Goal: Transaction & Acquisition: Obtain resource

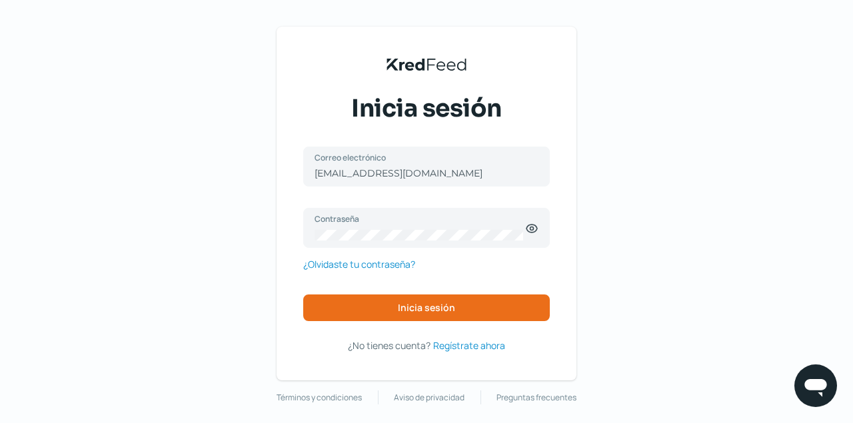
click at [669, 199] on div "KredFeed's Black Logo Inicia sesión [EMAIL_ADDRESS][DOMAIN_NAME] Correo electró…" at bounding box center [426, 215] width 853 height 431
click at [426, 303] on span "Inicia sesión" at bounding box center [426, 307] width 57 height 9
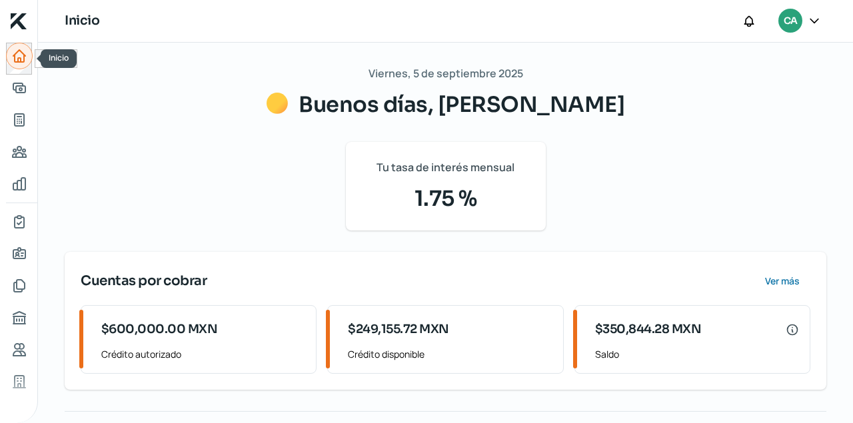
click at [17, 53] on icon "Inicio" at bounding box center [19, 56] width 16 height 16
click at [19, 120] on icon "Tus créditos" at bounding box center [19, 120] width 9 height 12
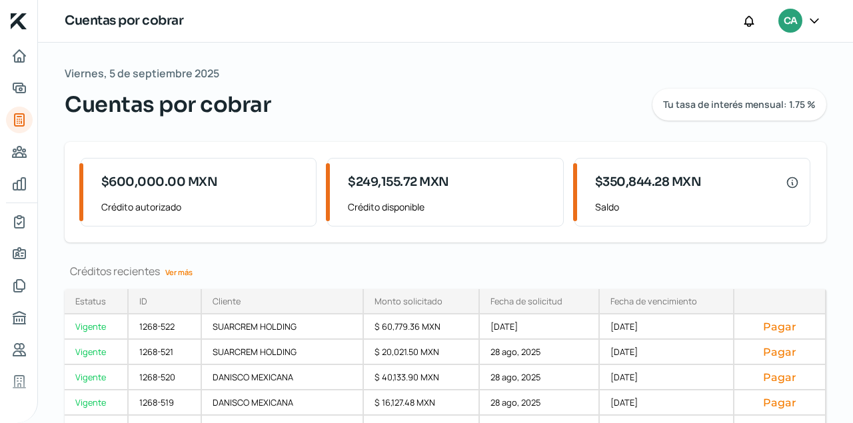
click at [183, 269] on link "Ver más" at bounding box center [179, 272] width 38 height 21
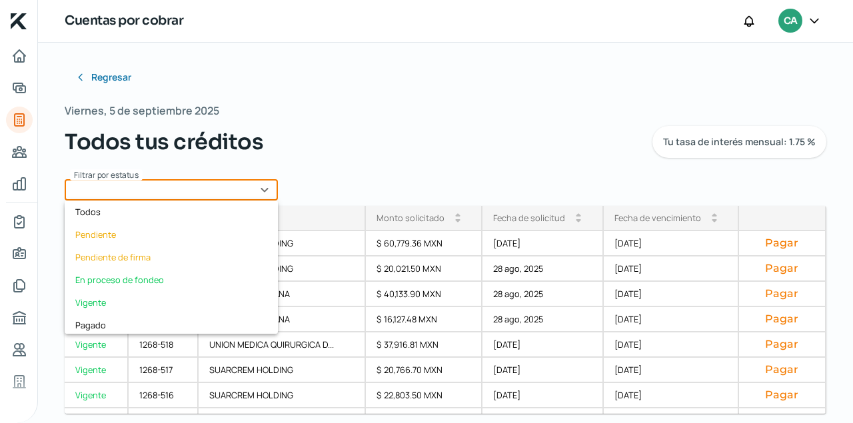
click at [269, 190] on input "text" at bounding box center [171, 189] width 213 height 21
click at [106, 299] on div "Vigente" at bounding box center [171, 302] width 213 height 23
type input "Vigente"
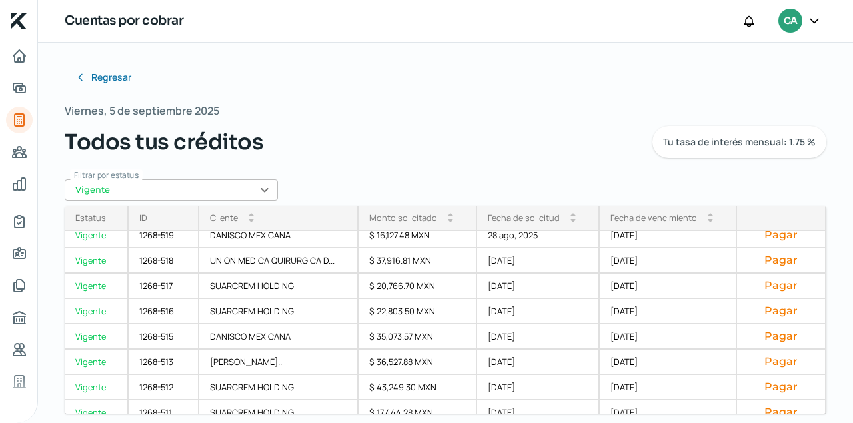
scroll to position [88, 0]
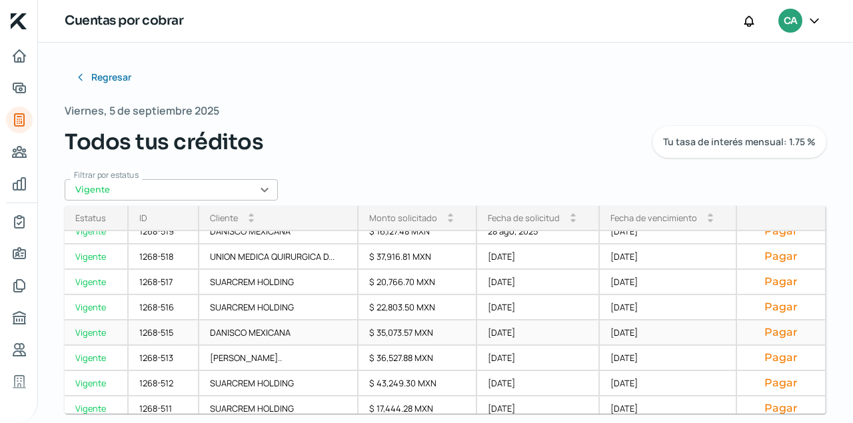
click at [784, 332] on button "Pagar" at bounding box center [781, 332] width 67 height 13
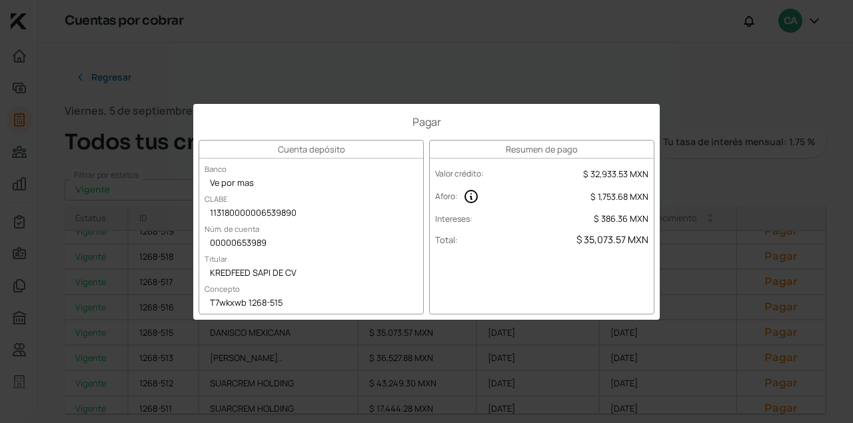
click at [528, 51] on div "Pagar Cuenta depósito Banco Ve por mas CLABE 113180000006539890 Núm. de cuenta …" at bounding box center [426, 211] width 853 height 423
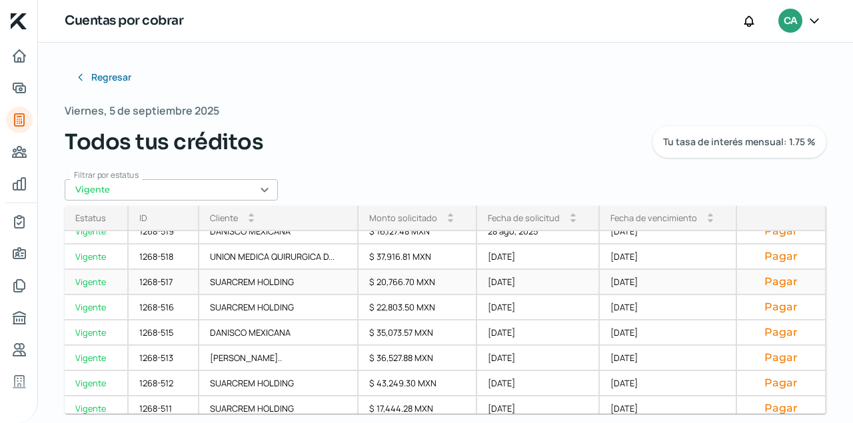
scroll to position [0, 0]
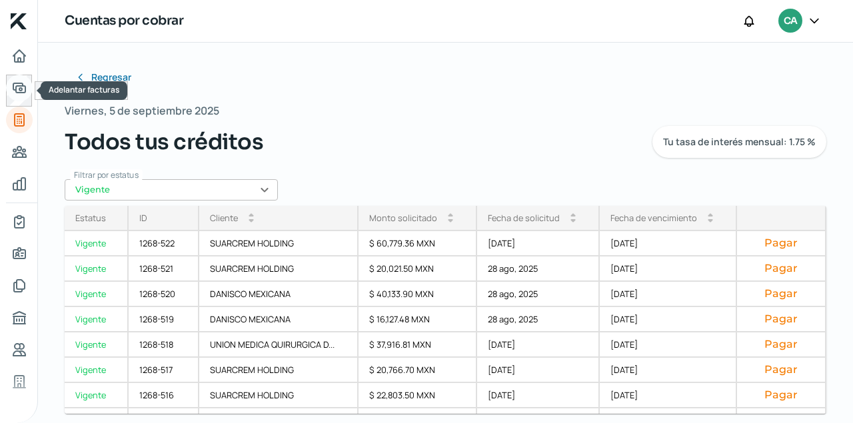
click at [19, 89] on icon "Adelantar facturas" at bounding box center [19, 87] width 12 height 9
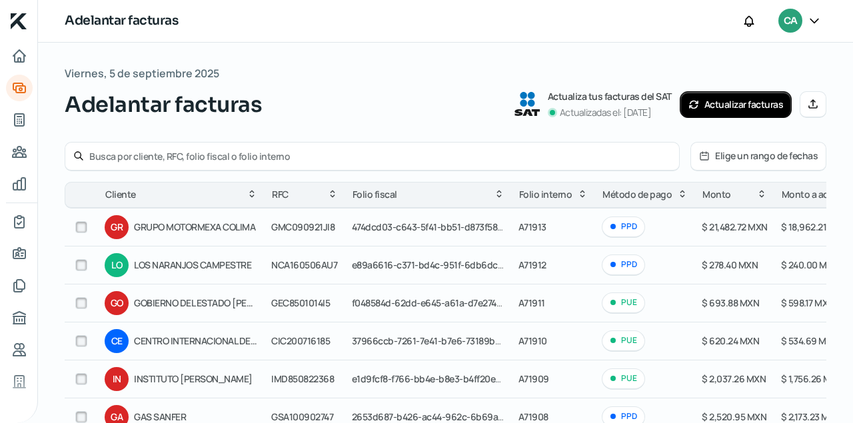
click at [411, 32] on div "Adelantar facturas CA" at bounding box center [445, 21] width 815 height 43
click at [708, 157] on icon at bounding box center [704, 156] width 11 height 11
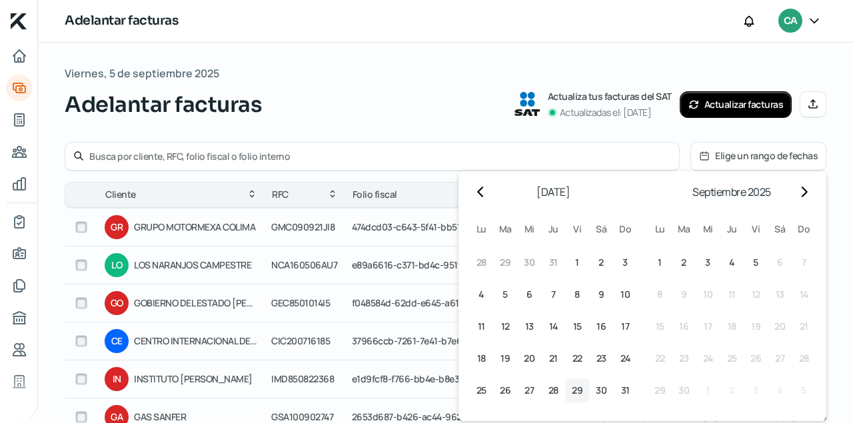
click at [576, 392] on span "29" at bounding box center [577, 390] width 11 height 16
click at [733, 265] on span "4" at bounding box center [731, 263] width 5 height 16
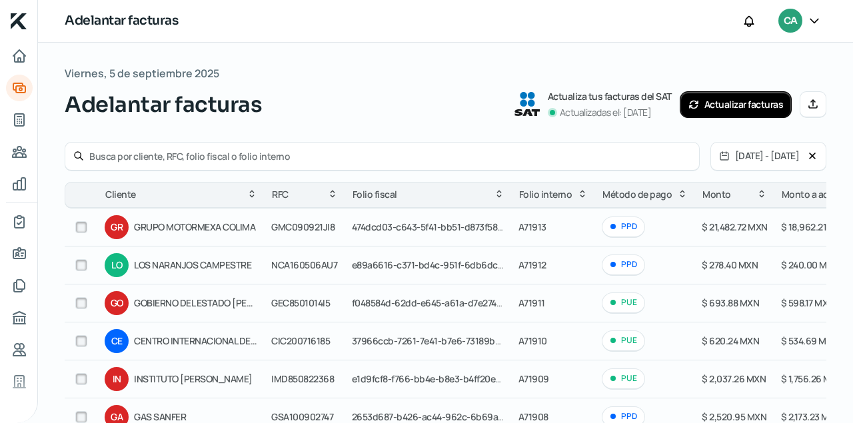
click at [752, 109] on button "Actualizar facturas" at bounding box center [736, 104] width 113 height 27
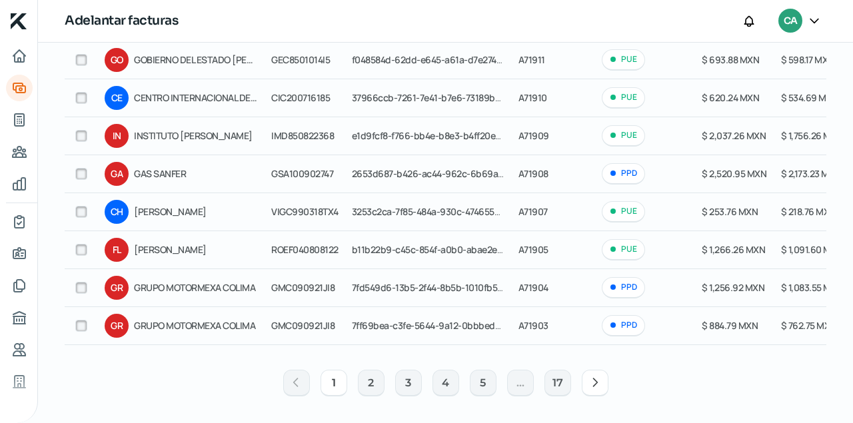
scroll to position [243, 0]
click at [599, 379] on icon at bounding box center [594, 382] width 13 height 13
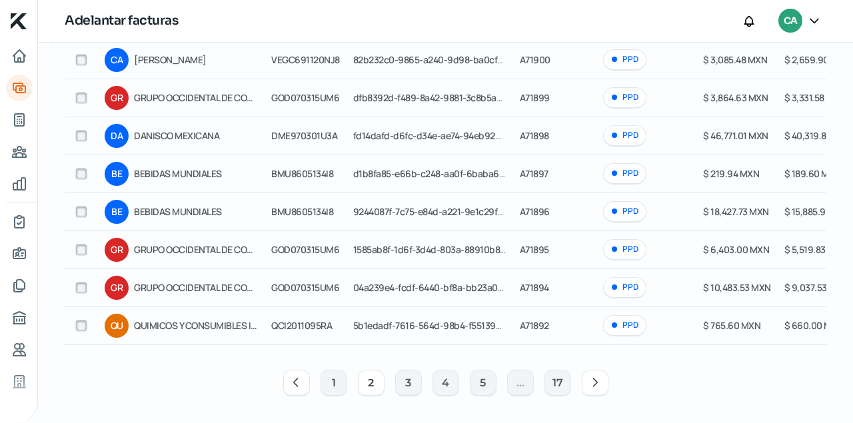
scroll to position [0, 0]
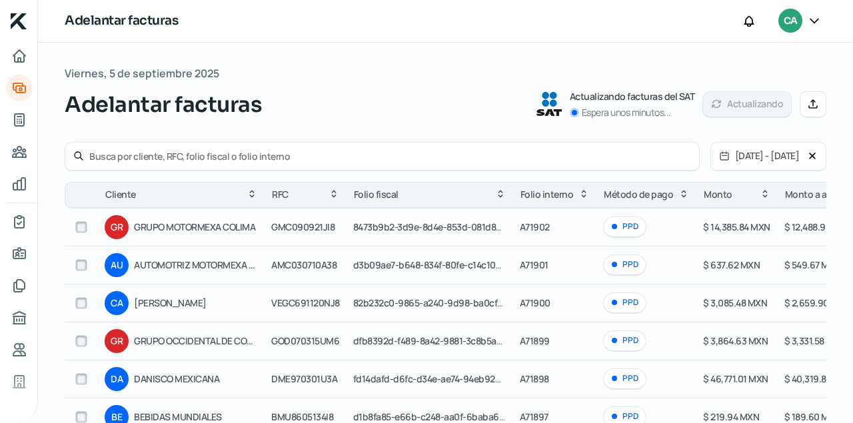
click at [145, 153] on input "text" at bounding box center [390, 156] width 602 height 13
click at [812, 103] on icon at bounding box center [813, 104] width 11 height 11
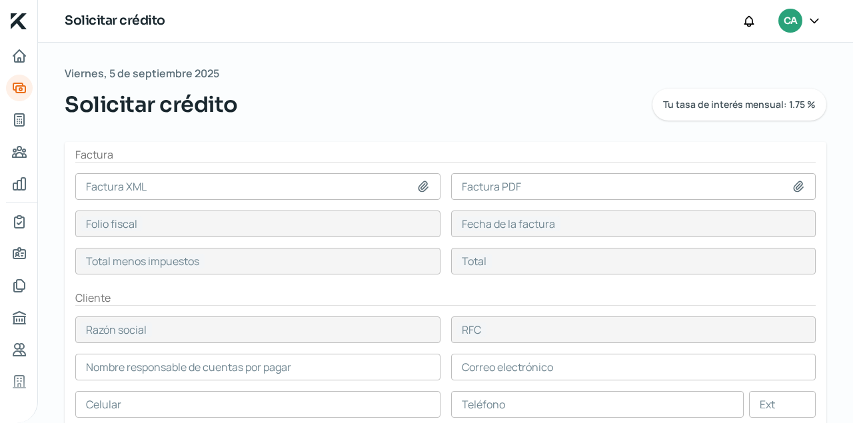
click at [422, 187] on icon at bounding box center [422, 186] width 9 height 10
click at [14, 83] on icon "Adelantar facturas" at bounding box center [19, 87] width 12 height 9
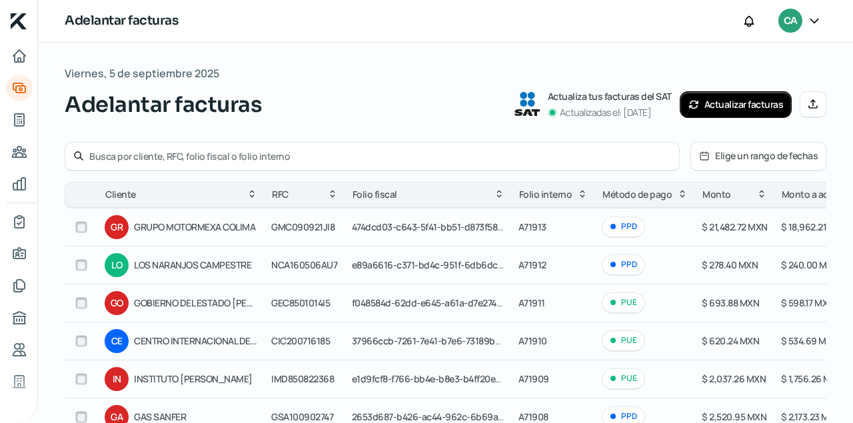
click at [141, 158] on input "text" at bounding box center [380, 156] width 582 height 13
type input "a"
type input "A71762"
click at [78, 155] on icon at bounding box center [78, 156] width 11 height 11
click at [74, 155] on icon at bounding box center [78, 156] width 11 height 11
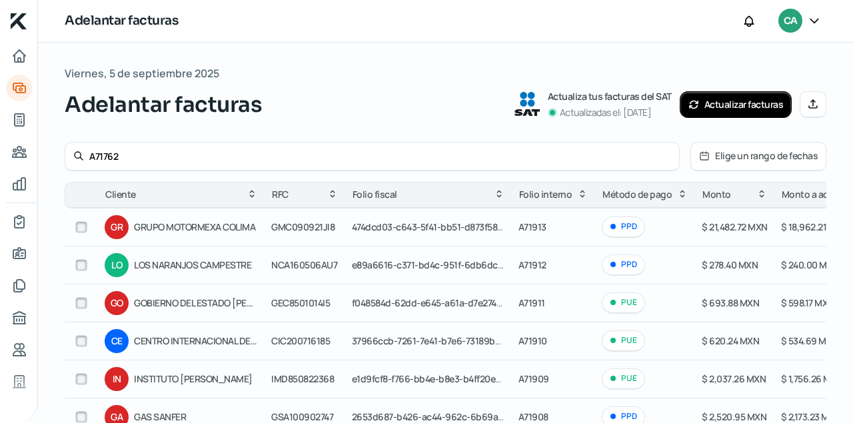
click at [74, 156] on icon at bounding box center [78, 156] width 11 height 11
click at [75, 156] on icon at bounding box center [78, 156] width 11 height 11
click at [77, 155] on icon at bounding box center [78, 156] width 11 height 11
click at [78, 155] on icon at bounding box center [78, 156] width 11 height 11
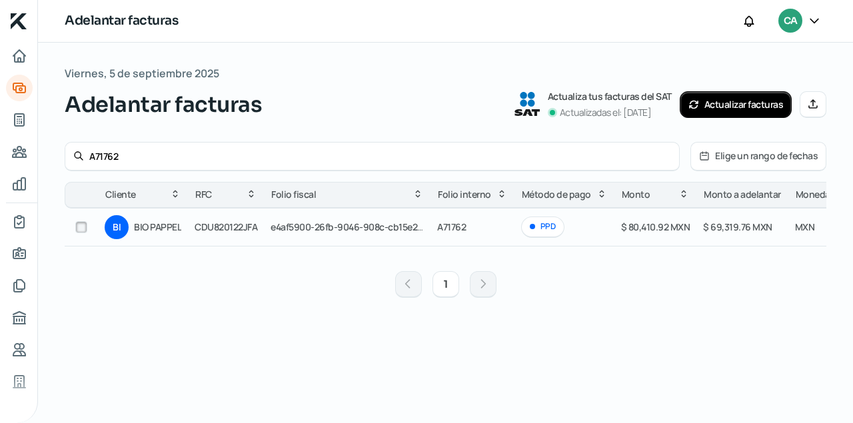
click at [82, 227] on input "checkbox" at bounding box center [81, 227] width 12 height 12
checkbox input "true"
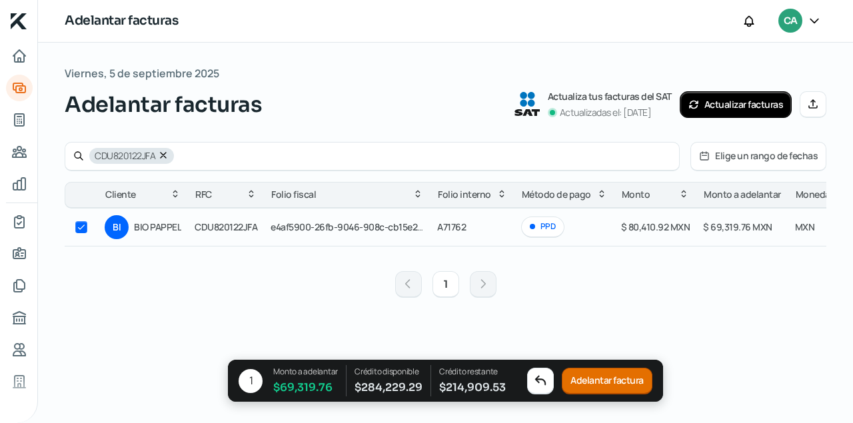
click at [606, 388] on button "Adelantar factura" at bounding box center [607, 381] width 91 height 27
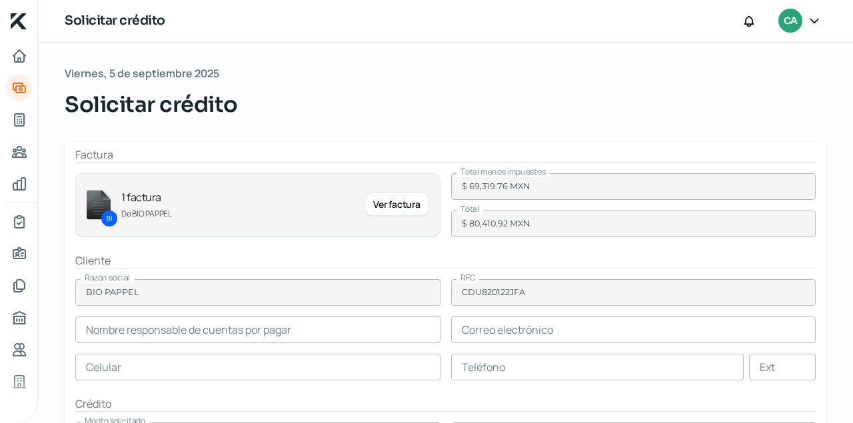
type input "C.P. [PERSON_NAME]"
type input "[EMAIL_ADDRESS][DOMAIN_NAME]"
type input "37 - 1415 - 0323"
type input "1319"
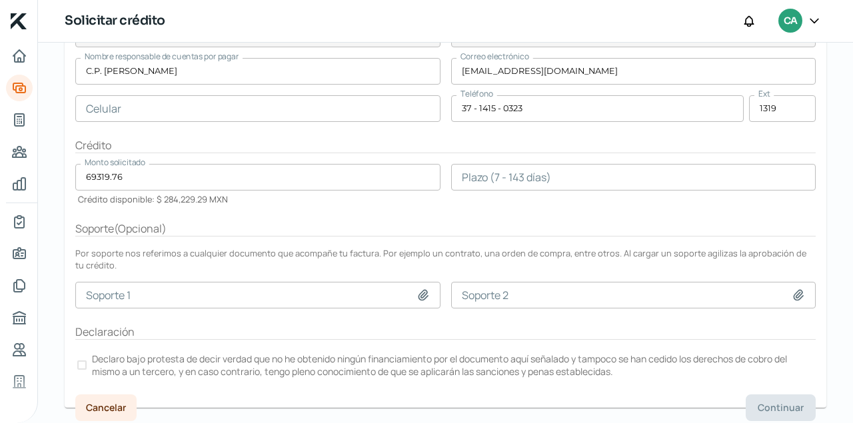
scroll to position [261, 0]
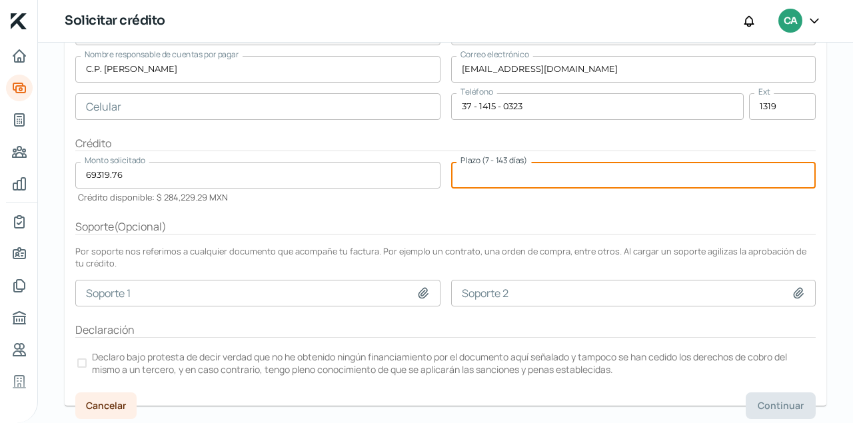
click at [515, 175] on input "number" at bounding box center [633, 175] width 365 height 27
type input "60"
click at [83, 358] on div at bounding box center [81, 362] width 9 height 9
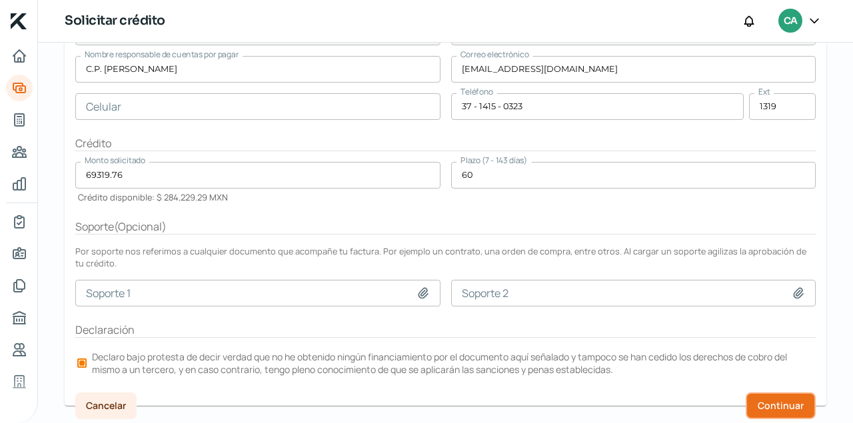
click at [770, 404] on span "Continuar" at bounding box center [781, 405] width 46 height 9
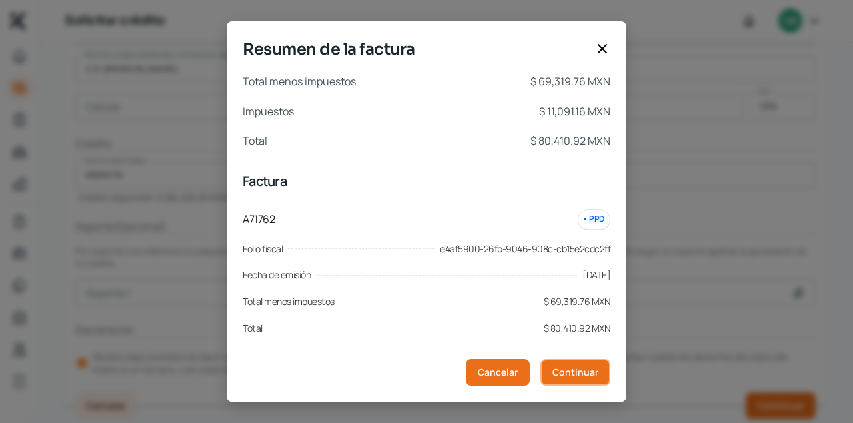
click at [578, 375] on span "Continuar" at bounding box center [575, 372] width 46 height 9
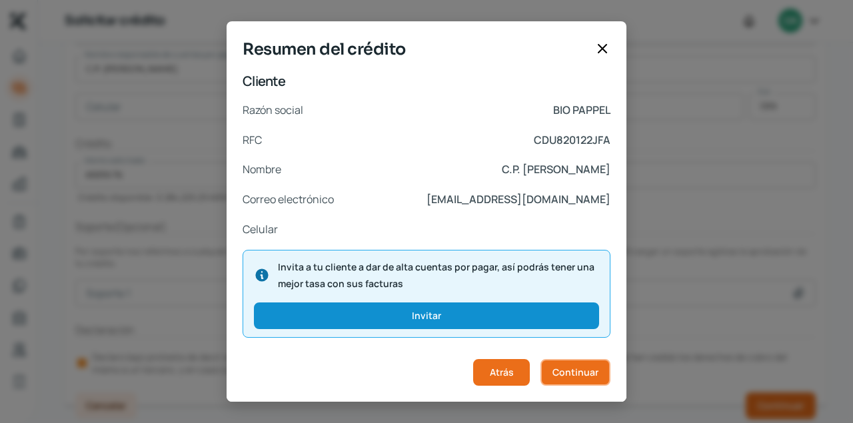
click at [577, 372] on span "Continuar" at bounding box center [575, 372] width 46 height 9
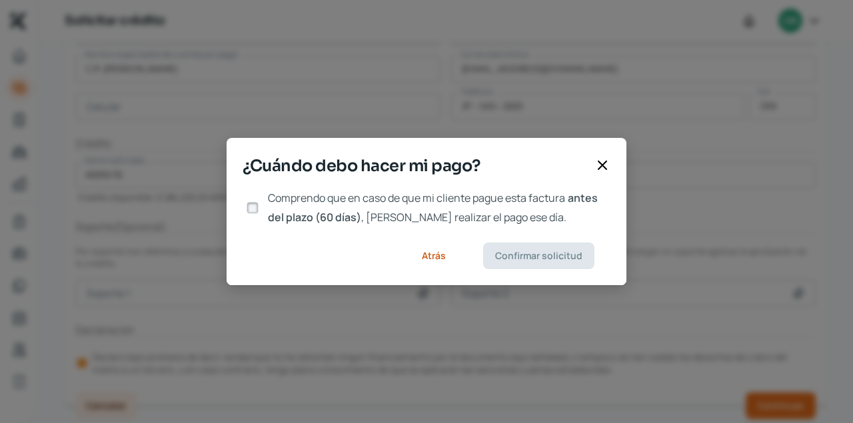
click at [257, 209] on input "Comprendo que en caso de que mi cliente pague esta factura antes del plazo (60 …" at bounding box center [253, 208] width 12 height 12
checkbox input "true"
click at [543, 255] on span "Confirmar solicitud" at bounding box center [538, 255] width 87 height 9
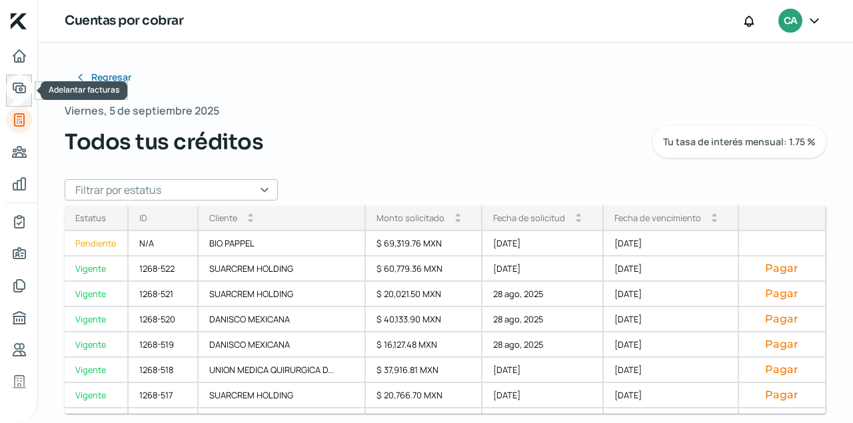
click at [17, 85] on icon "Adelantar facturas" at bounding box center [19, 88] width 16 height 16
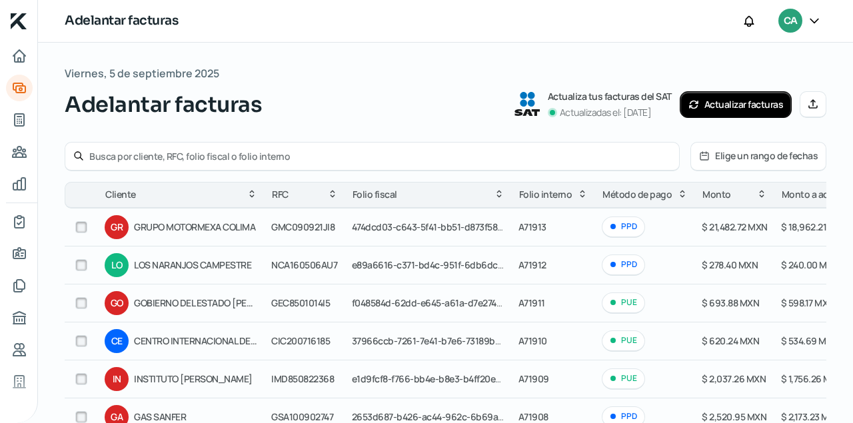
drag, startPoint x: 145, startPoint y: 145, endPoint x: 147, endPoint y: 158, distance: 12.8
click at [147, 147] on div at bounding box center [372, 156] width 615 height 29
click at [147, 159] on input "text" at bounding box center [380, 156] width 582 height 13
click at [75, 157] on icon at bounding box center [79, 156] width 8 height 8
click at [76, 155] on icon at bounding box center [78, 156] width 11 height 11
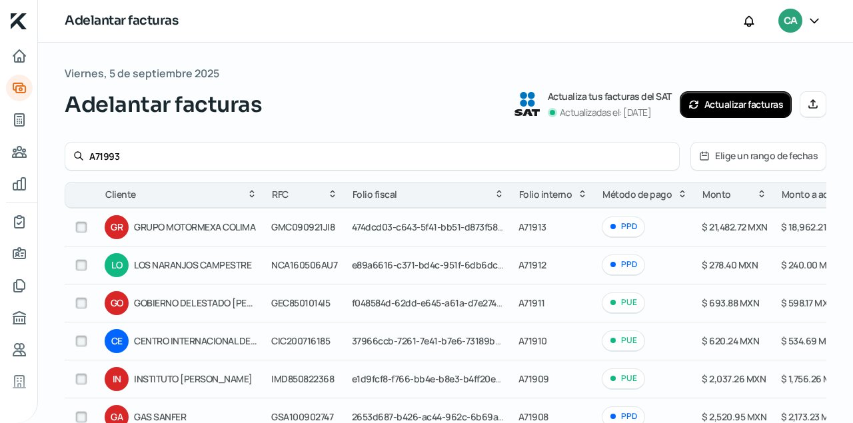
click at [707, 157] on icon at bounding box center [704, 156] width 11 height 11
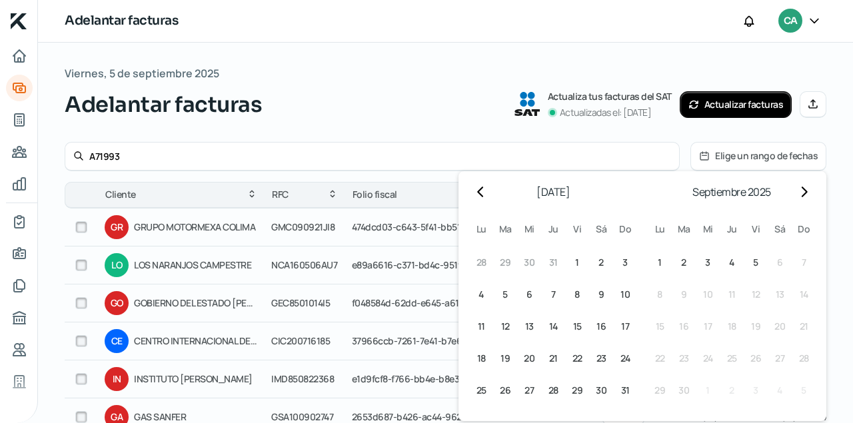
click at [707, 157] on icon at bounding box center [704, 156] width 11 height 11
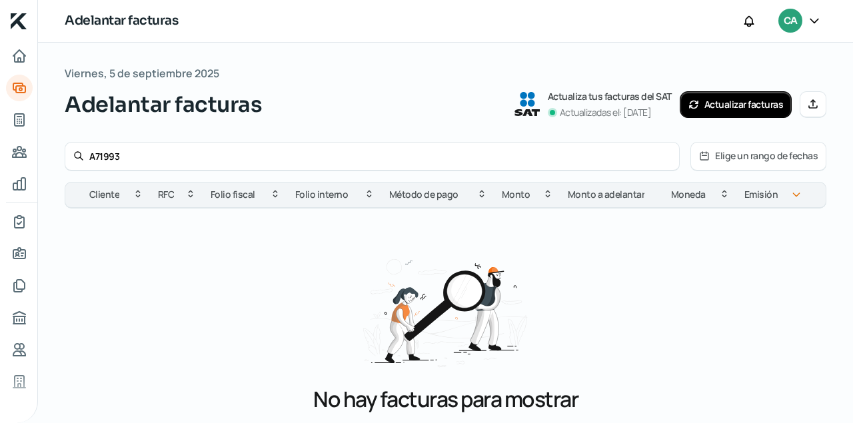
drag, startPoint x: 133, startPoint y: 157, endPoint x: 0, endPoint y: 157, distance: 132.6
click at [89, 157] on input "A71993" at bounding box center [380, 156] width 582 height 13
click at [668, 269] on div "No hay facturas para mostrar E s p o s i b l e q u e l o s f i l t r o s n o c …" at bounding box center [446, 375] width 762 height 332
drag, startPoint x: 91, startPoint y: 149, endPoint x: 0, endPoint y: 122, distance: 95.3
click at [89, 150] on input "A71993" at bounding box center [380, 156] width 582 height 13
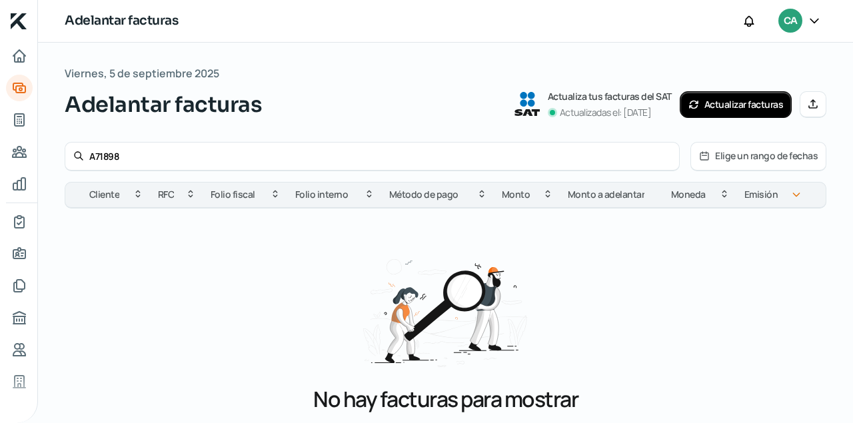
type input "A71898"
click at [79, 154] on icon at bounding box center [78, 156] width 11 height 11
click at [75, 155] on icon at bounding box center [78, 156] width 11 height 11
click at [18, 84] on icon "Adelantar facturas" at bounding box center [19, 87] width 12 height 9
click at [19, 122] on icon "Tus créditos" at bounding box center [19, 120] width 9 height 12
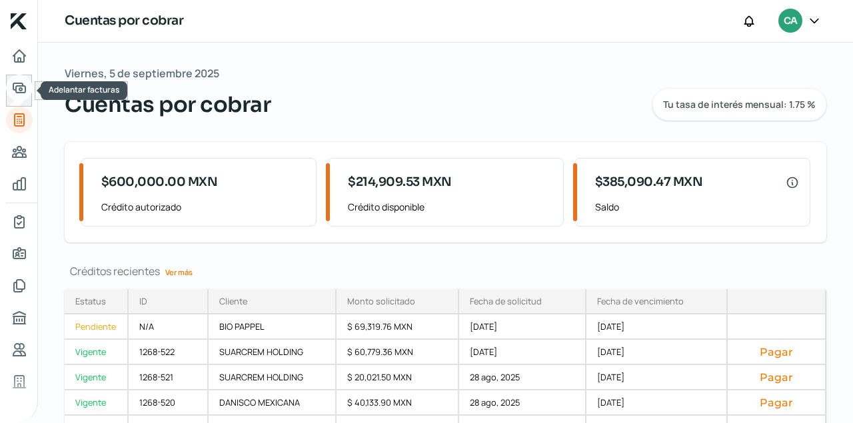
click at [19, 86] on icon "Adelantar facturas" at bounding box center [19, 87] width 12 height 9
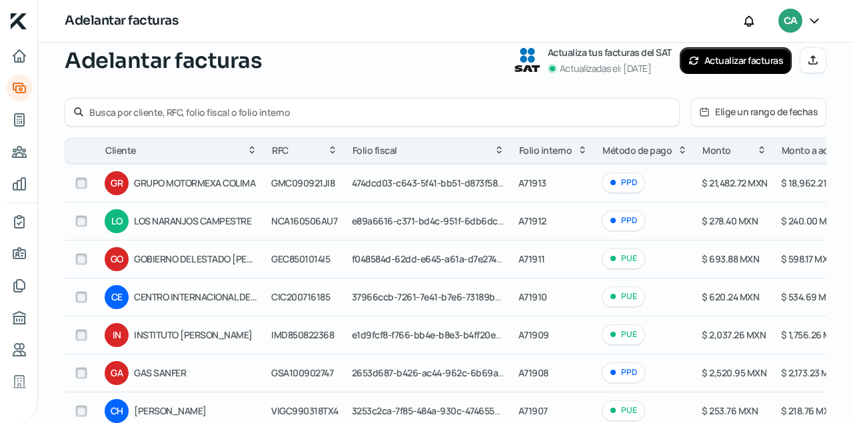
scroll to position [45, 0]
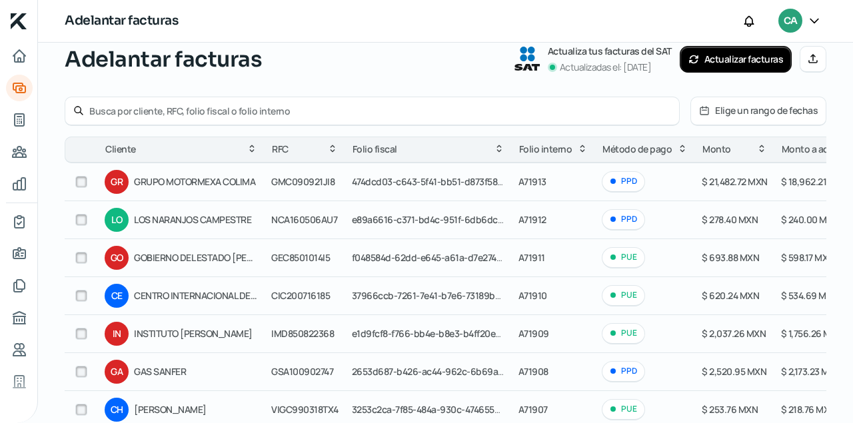
click at [581, 149] on icon at bounding box center [582, 148] width 11 height 11
click at [582, 149] on icon at bounding box center [582, 149] width 11 height 11
click at [582, 148] on icon at bounding box center [582, 149] width 6 height 3
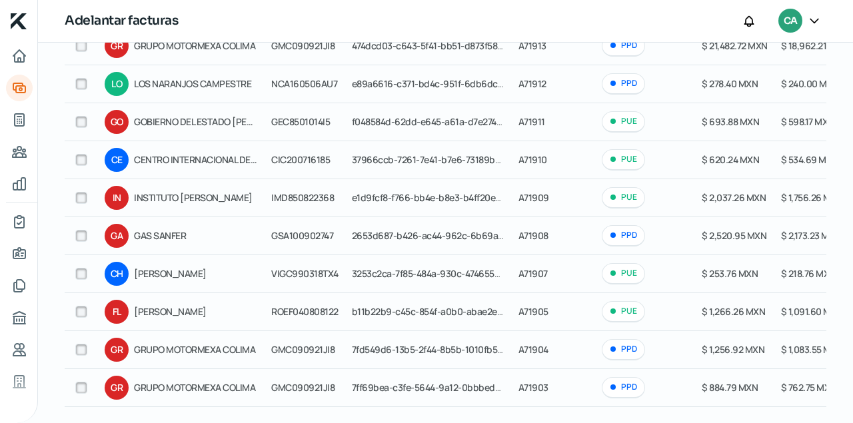
scroll to position [0, 0]
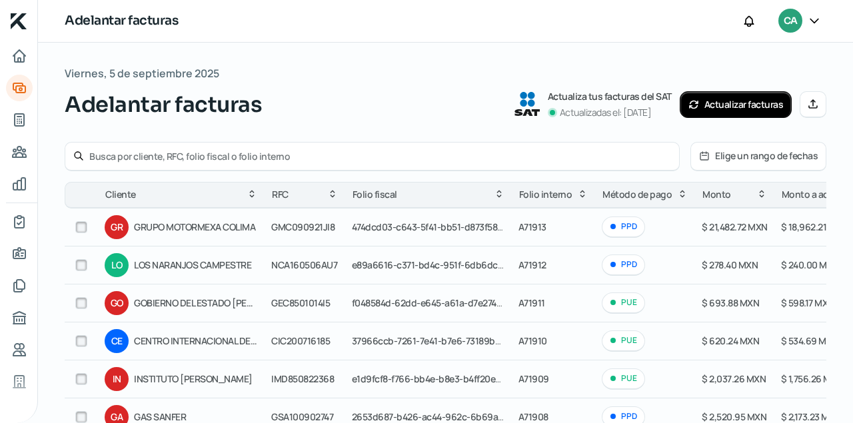
click at [259, 152] on input "text" at bounding box center [380, 156] width 582 height 13
type input "A71898"
click at [77, 155] on icon at bounding box center [78, 156] width 11 height 11
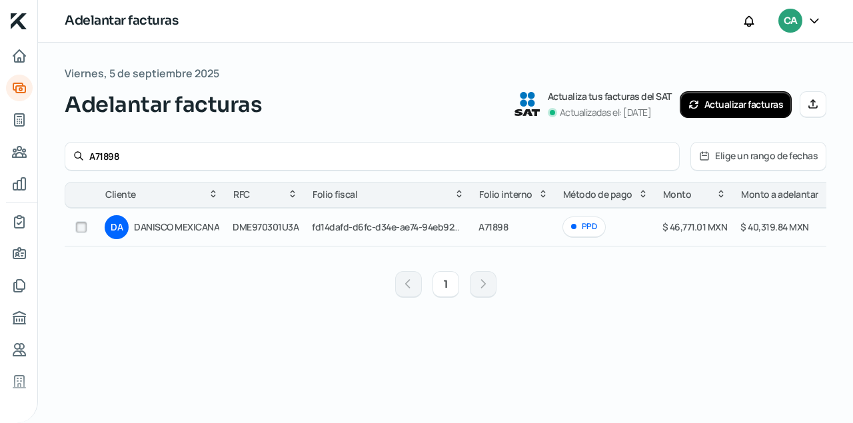
click at [77, 155] on icon at bounding box center [78, 156] width 11 height 11
click at [80, 227] on input "checkbox" at bounding box center [81, 227] width 12 height 12
checkbox input "true"
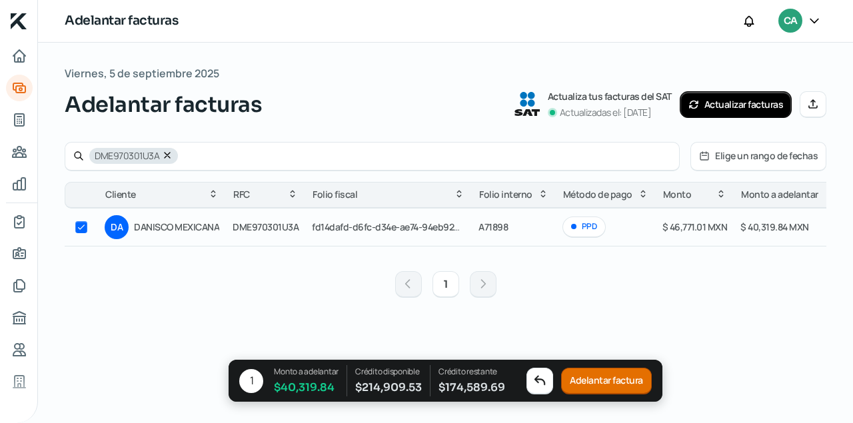
click at [617, 382] on button "Adelantar factura" at bounding box center [606, 381] width 91 height 27
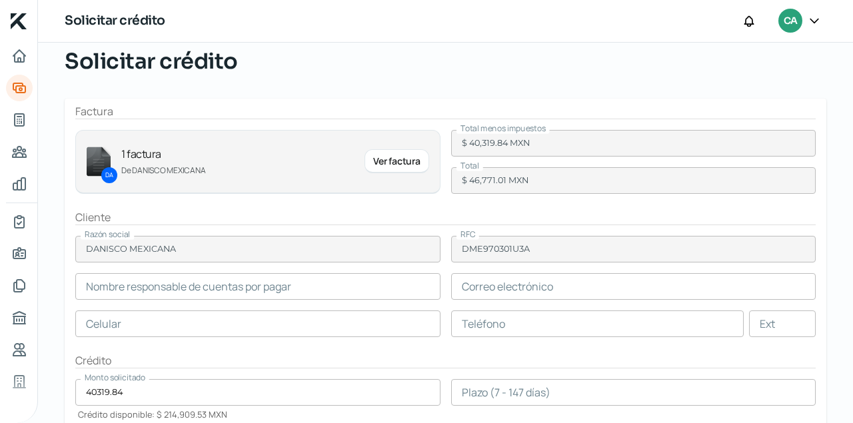
scroll to position [181, 0]
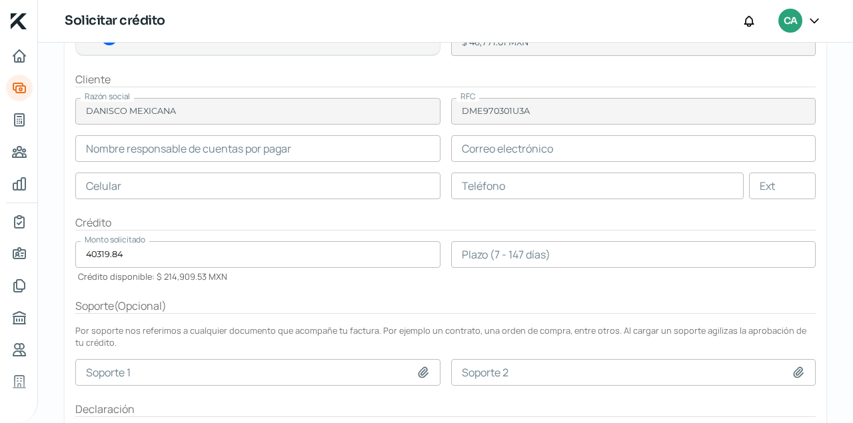
click at [498, 257] on input "number" at bounding box center [633, 254] width 365 height 27
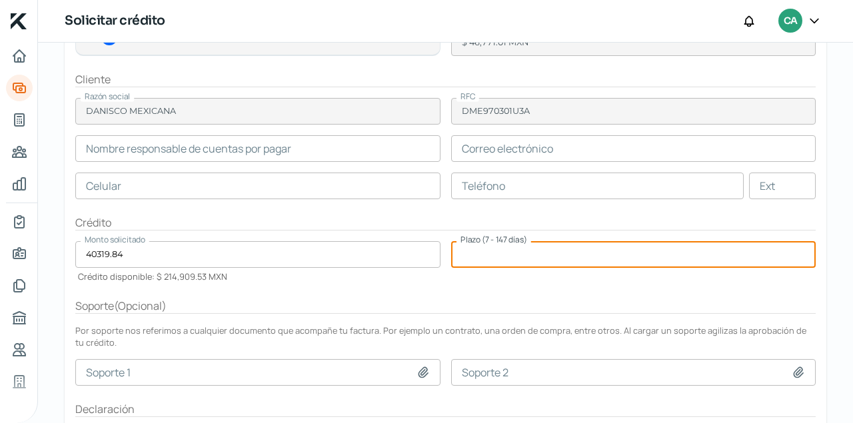
type input "[PERSON_NAME]"
type input "[PERSON_NAME][EMAIL_ADDRESS][PERSON_NAME][DOMAIN_NAME]"
type input "55 - 5722 - 1000"
type input "55 - 5722 - 2500"
type input "3316"
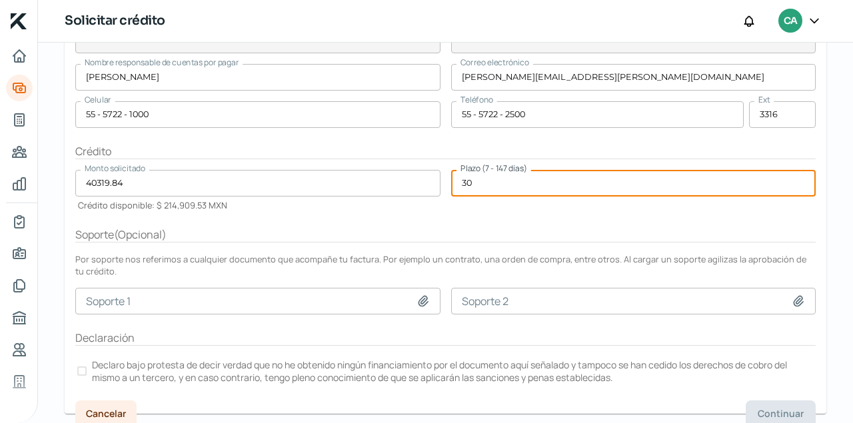
scroll to position [261, 0]
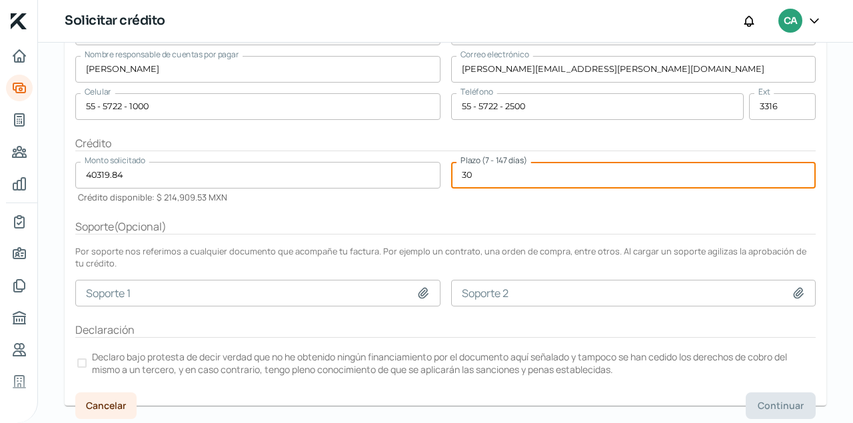
type input "30"
click at [79, 362] on div at bounding box center [81, 362] width 9 height 9
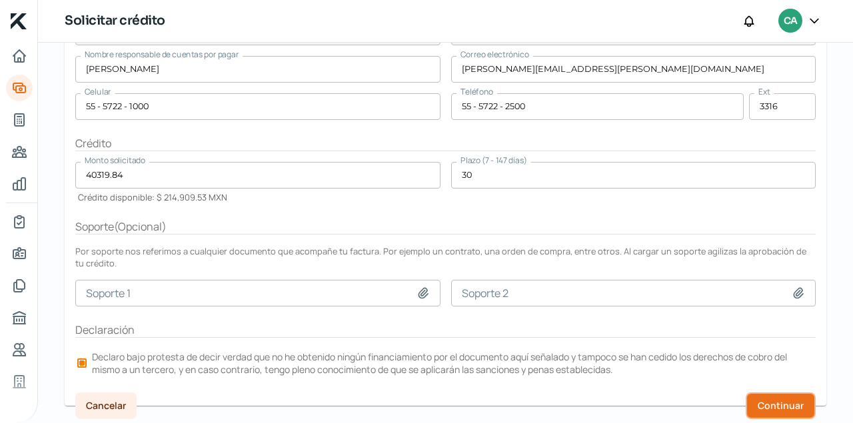
click at [784, 393] on button "Continuar" at bounding box center [781, 405] width 70 height 27
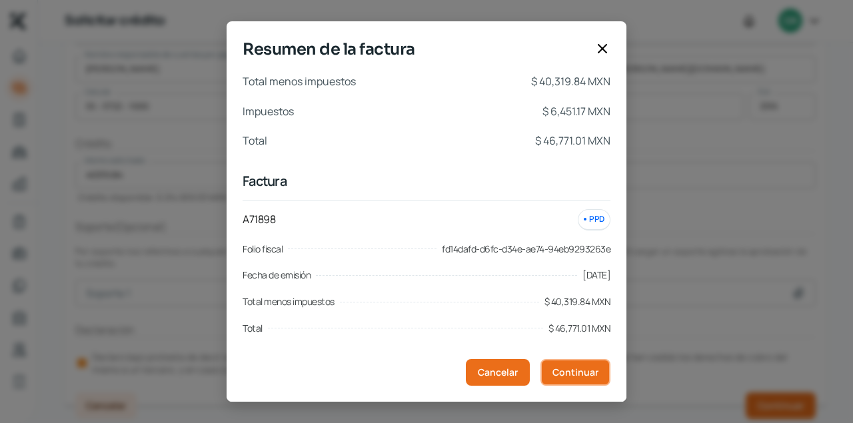
click at [577, 376] on span "Continuar" at bounding box center [575, 372] width 46 height 9
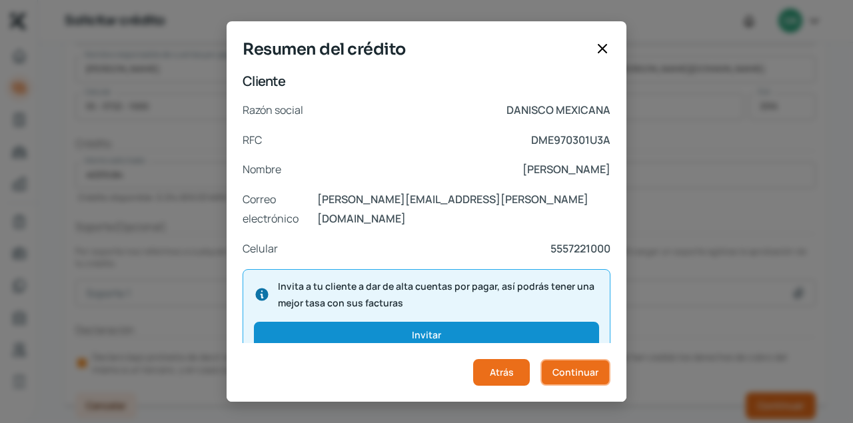
click at [580, 366] on button "Continuar" at bounding box center [575, 372] width 70 height 27
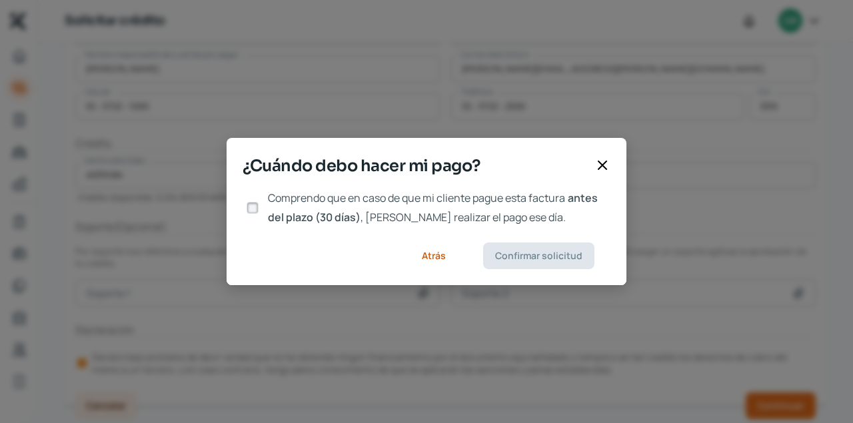
click at [251, 205] on input "Comprendo que en caso de que mi cliente pague esta factura antes del plazo (30 …" at bounding box center [253, 208] width 12 height 12
checkbox input "true"
click at [550, 257] on span "Confirmar solicitud" at bounding box center [538, 255] width 87 height 9
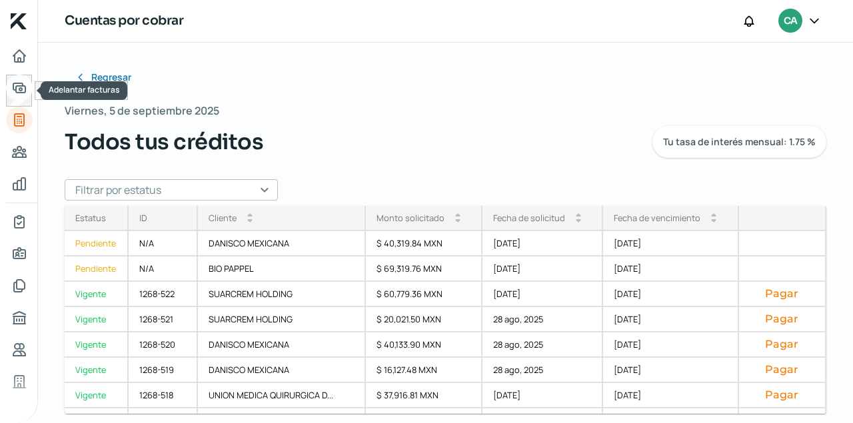
click at [18, 85] on icon "Adelantar facturas" at bounding box center [19, 87] width 12 height 9
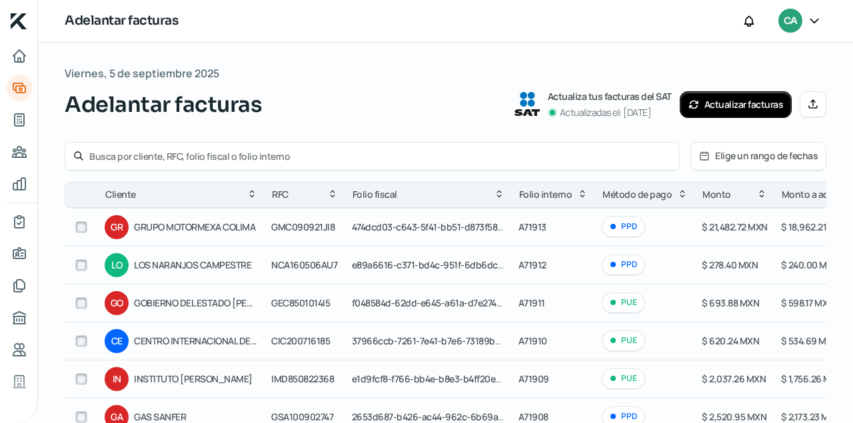
click at [134, 154] on input "text" at bounding box center [380, 156] width 582 height 13
click at [77, 151] on icon at bounding box center [78, 156] width 11 height 11
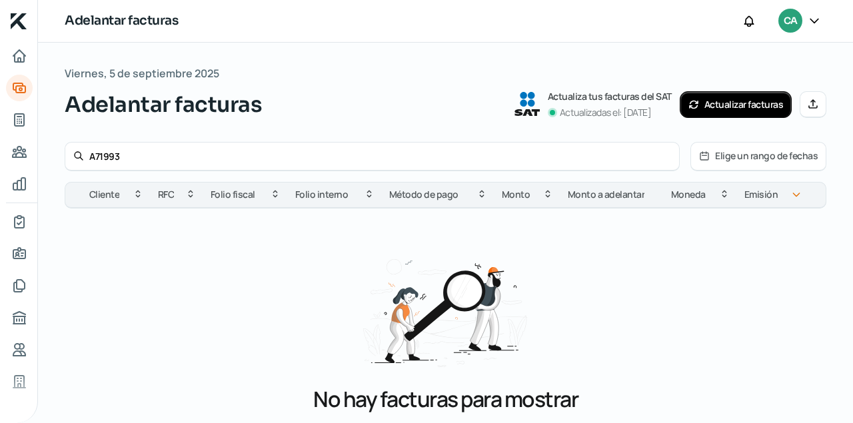
click at [439, 62] on div "[DATE] Adelantar facturas Actualiza tus facturas del SAT Actualizadas el: [DATE…" at bounding box center [445, 305] width 815 height 525
drag, startPoint x: 152, startPoint y: 158, endPoint x: 0, endPoint y: 160, distance: 151.9
click at [89, 160] on input "A71993" at bounding box center [380, 156] width 582 height 13
type input "a"
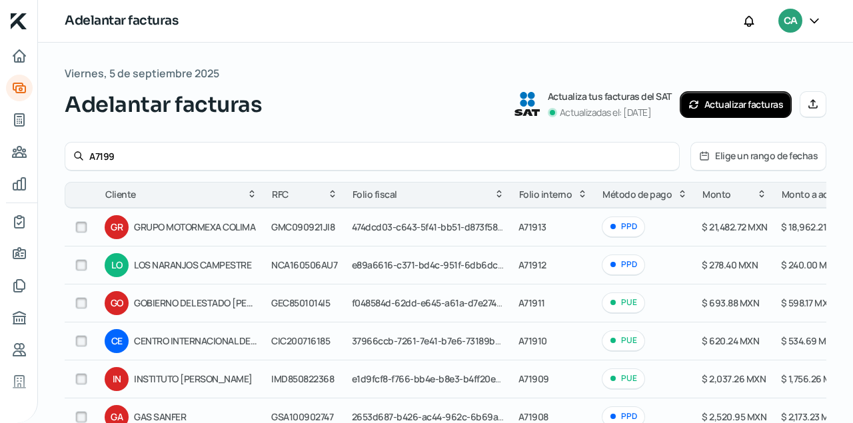
type input "A71993"
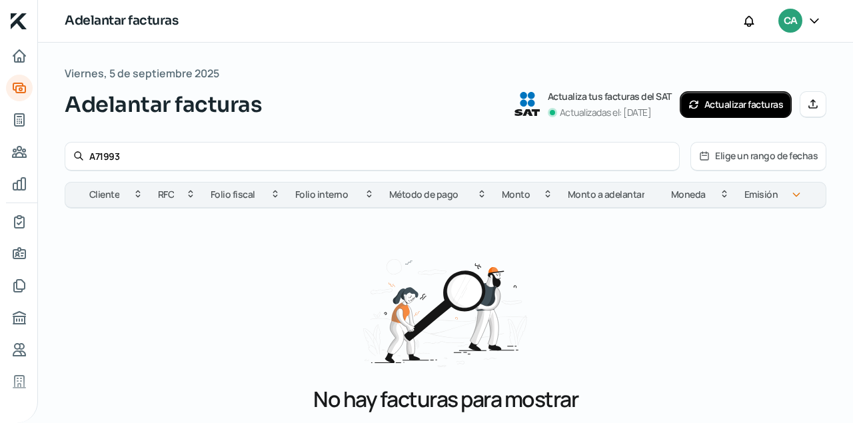
click at [812, 101] on icon at bounding box center [813, 104] width 8 height 8
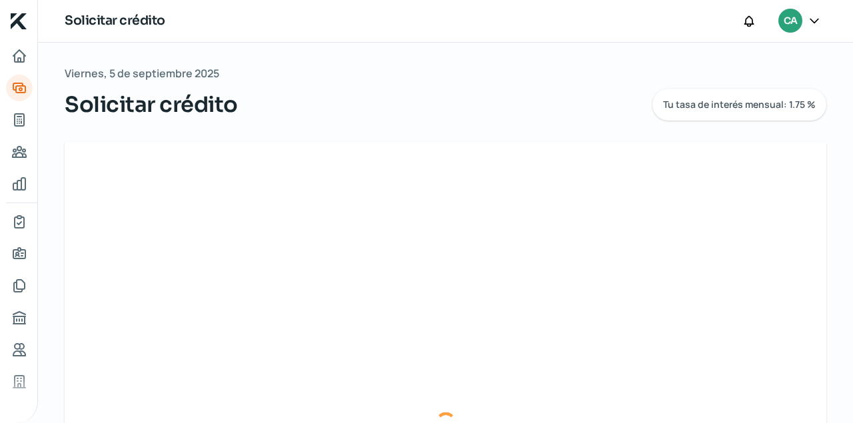
click at [607, 233] on div at bounding box center [446, 423] width 762 height 562
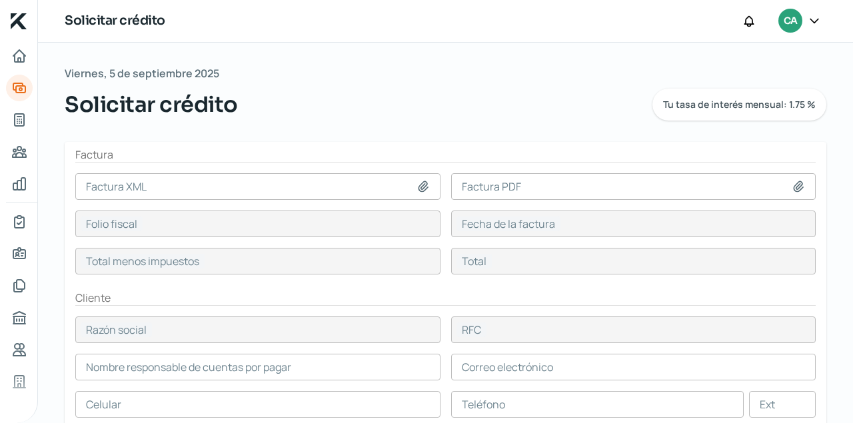
click at [420, 186] on icon at bounding box center [422, 186] width 13 height 13
click at [422, 185] on icon at bounding box center [422, 186] width 13 height 13
click at [424, 185] on icon at bounding box center [422, 186] width 9 height 10
click at [422, 183] on icon at bounding box center [422, 186] width 9 height 10
click at [795, 179] on input at bounding box center [633, 186] width 365 height 27
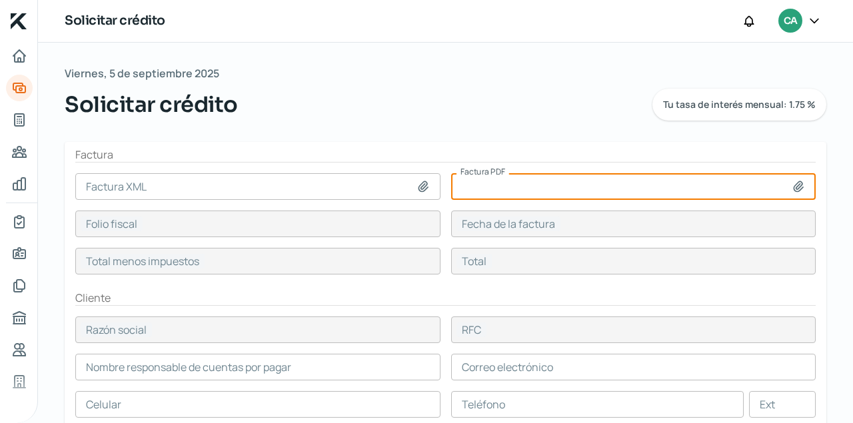
type input "C:\fakepath\A71993.pdf"
type input "A71993.pdf"
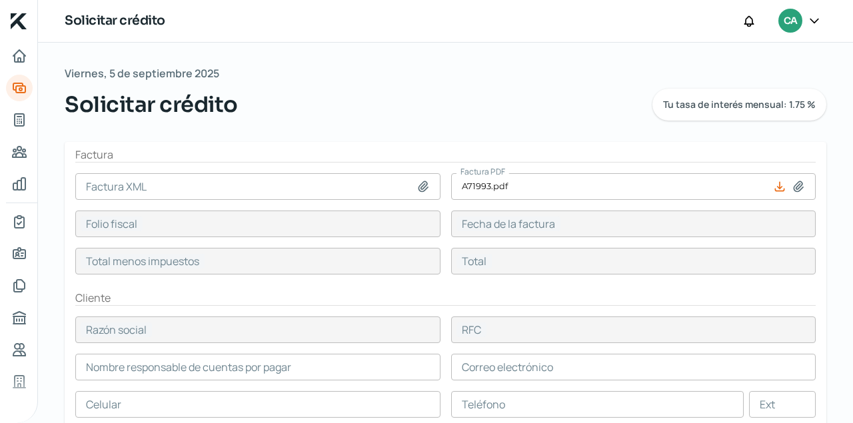
click at [419, 189] on icon at bounding box center [422, 186] width 13 height 13
type input "C:\fakepath\PEVC920824HT5_Factura_A71993_20250904.xml"
type input "PEVC920824HT5_Factura_A71993_20250904.xml"
type input "F4C914E7-A002-1342-A85F-75105C72A6E2"
type input "[DATE]"
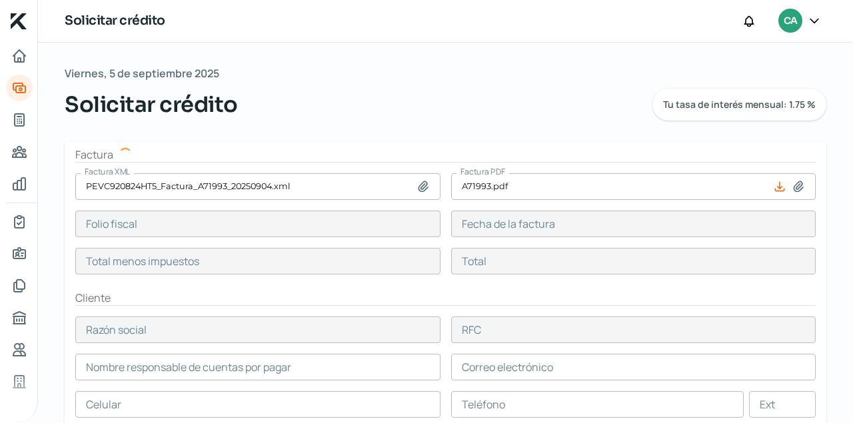
type input "56064.55"
type input "65034.88"
type input "BIO PAPPEL"
type input "CDU820122JFA"
type input "56064.55"
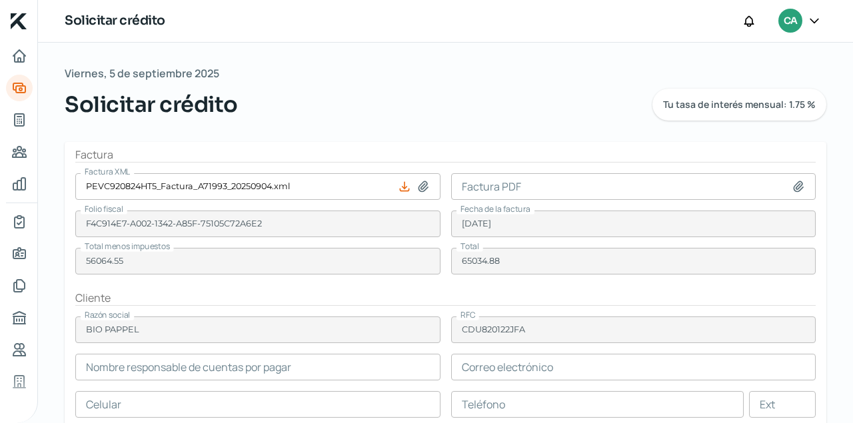
type input "C.P. [PERSON_NAME]"
type input "[EMAIL_ADDRESS][DOMAIN_NAME]"
type input "37 - 1415 - 0323"
type input "1319"
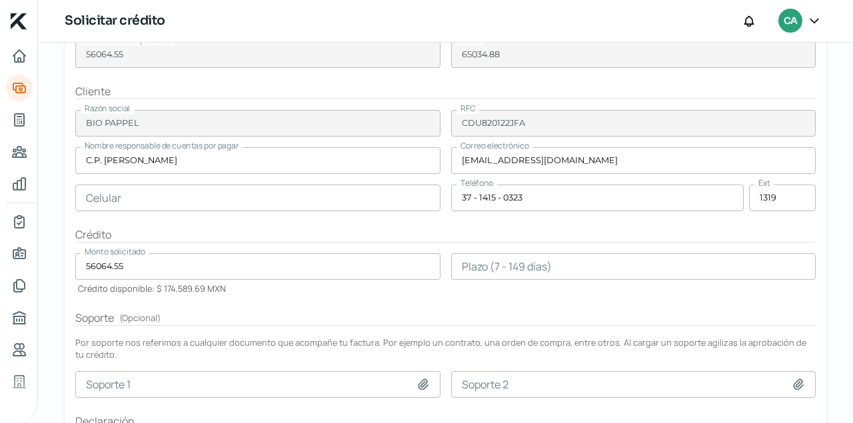
scroll to position [272, 0]
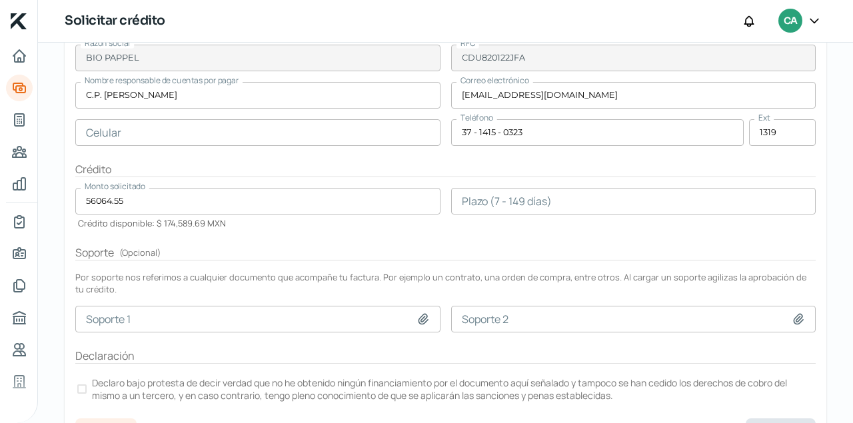
click at [498, 199] on input "number" at bounding box center [633, 201] width 365 height 27
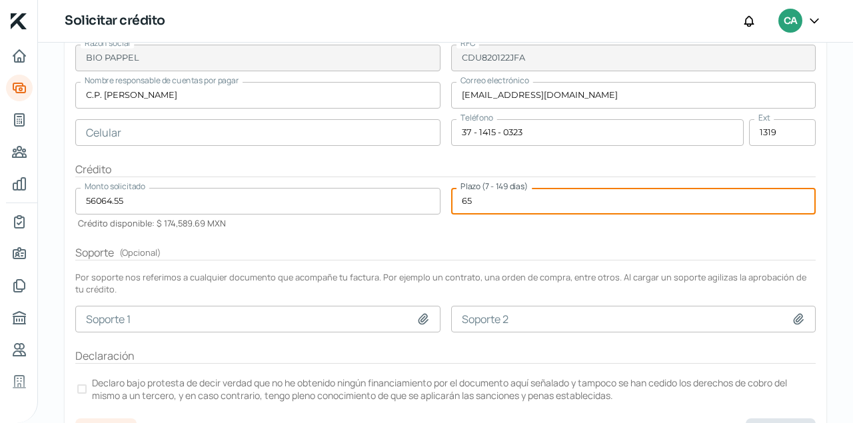
type input "65"
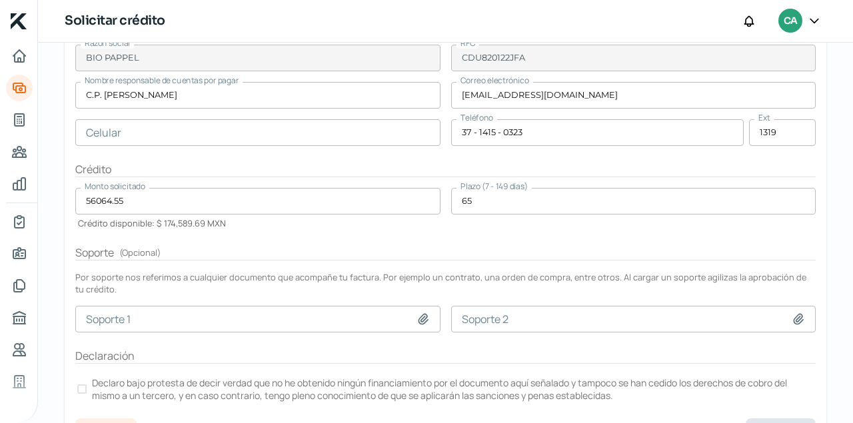
click at [87, 387] on label "Declaro bajo protesta de decir verdad que no he obtenido ningún financiamiento …" at bounding box center [445, 388] width 740 height 29
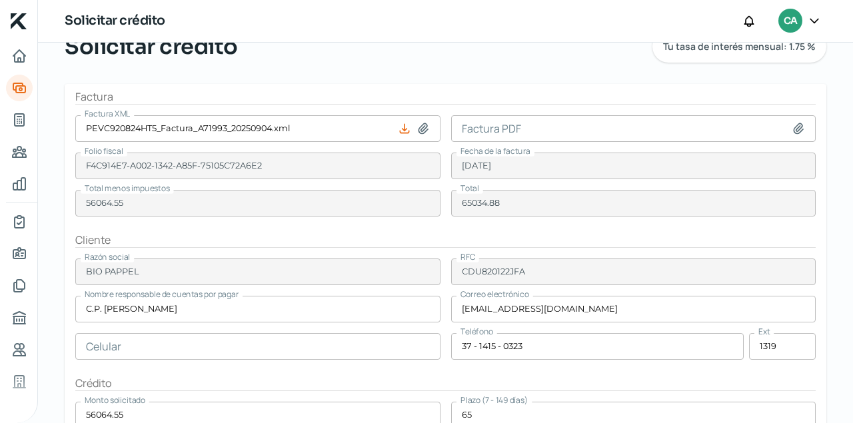
scroll to position [0, 0]
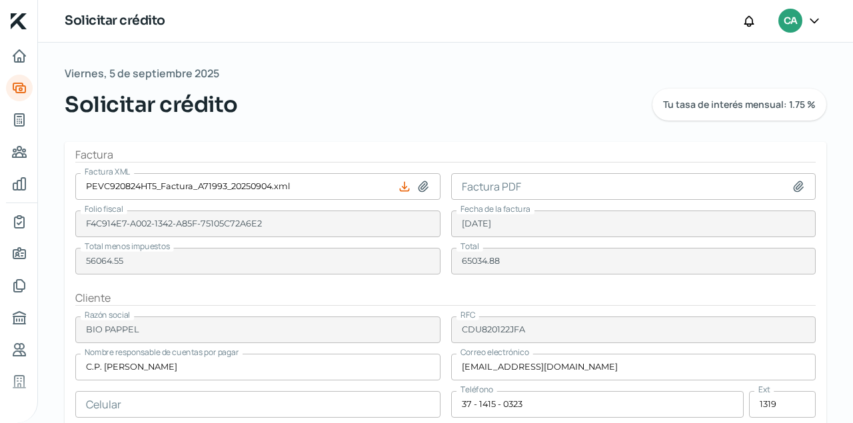
click at [801, 183] on icon at bounding box center [798, 186] width 13 height 13
type input "C:\fakepath\A71993.pdf"
type input "A71993.pdf"
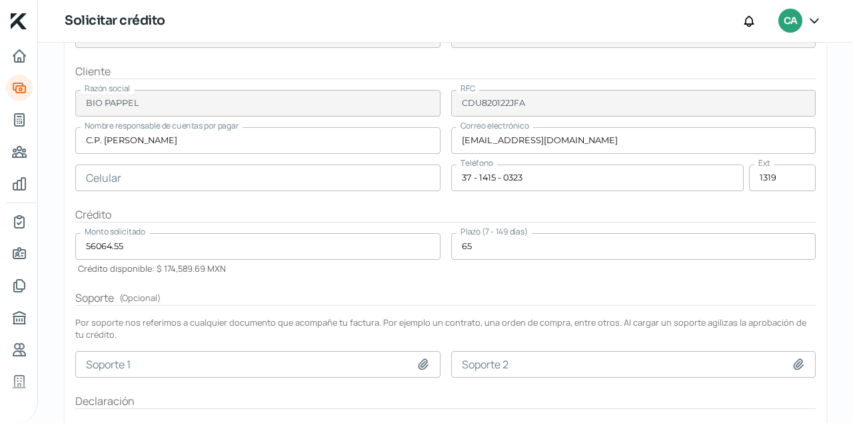
scroll to position [330, 0]
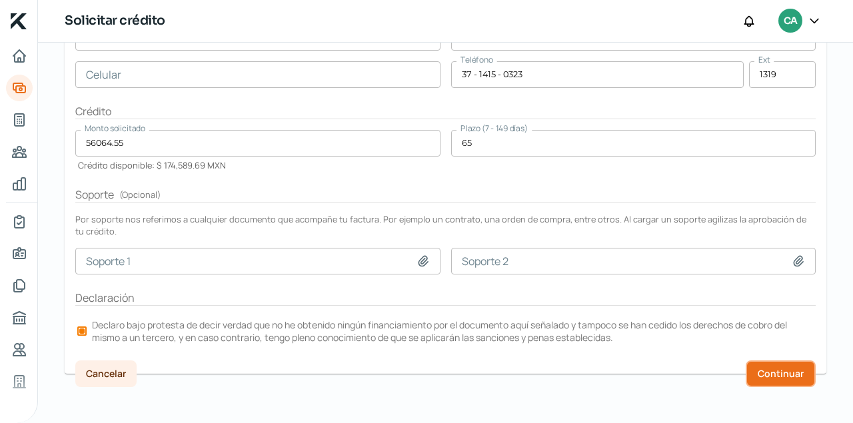
click at [772, 369] on span "Continuar" at bounding box center [781, 373] width 46 height 9
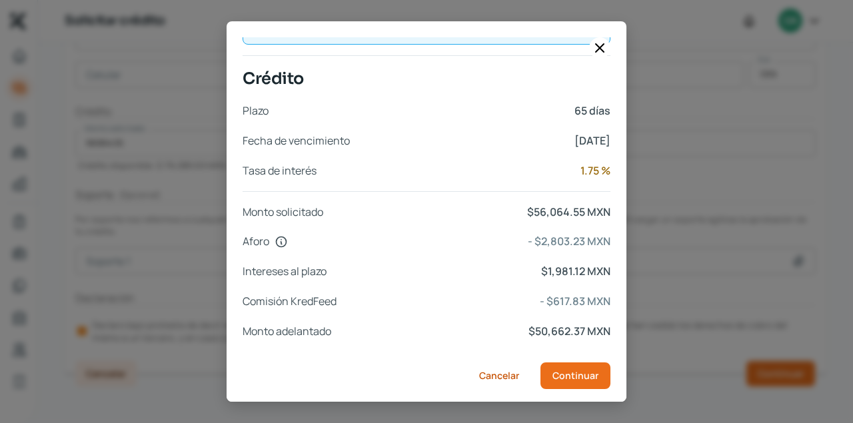
scroll to position [566, 0]
click at [575, 376] on span "Continuar" at bounding box center [575, 374] width 46 height 9
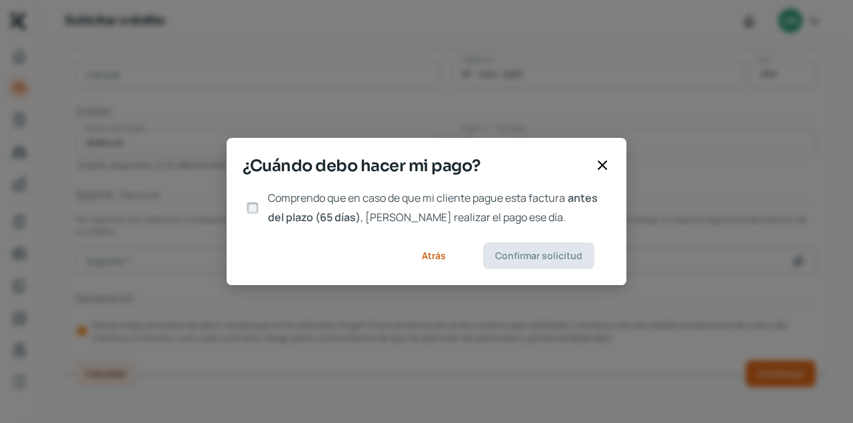
scroll to position [0, 0]
click at [253, 206] on input "Comprendo que en caso de que mi cliente pague esta factura antes del plazo (65 …" at bounding box center [253, 208] width 12 height 12
checkbox input "true"
click at [535, 263] on button "Confirmar solicitud" at bounding box center [538, 256] width 111 height 27
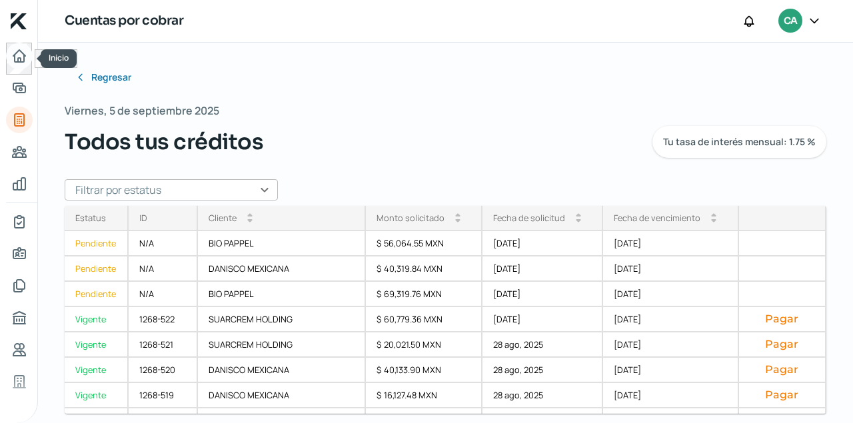
click at [21, 59] on icon "Inicio" at bounding box center [19, 56] width 16 height 16
